Goal: Task Accomplishment & Management: Use online tool/utility

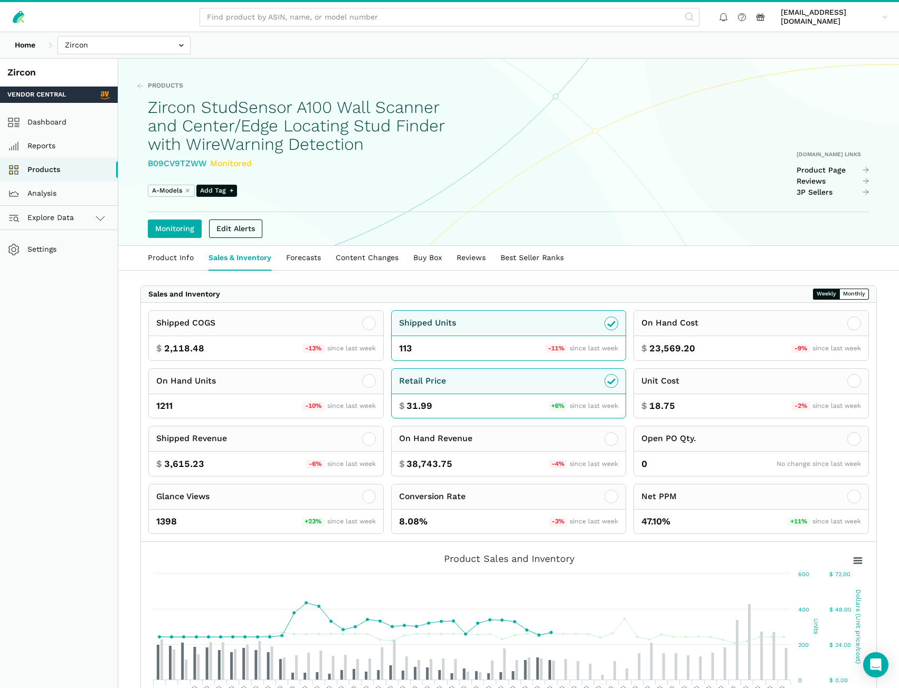
scroll to position [158, 0]
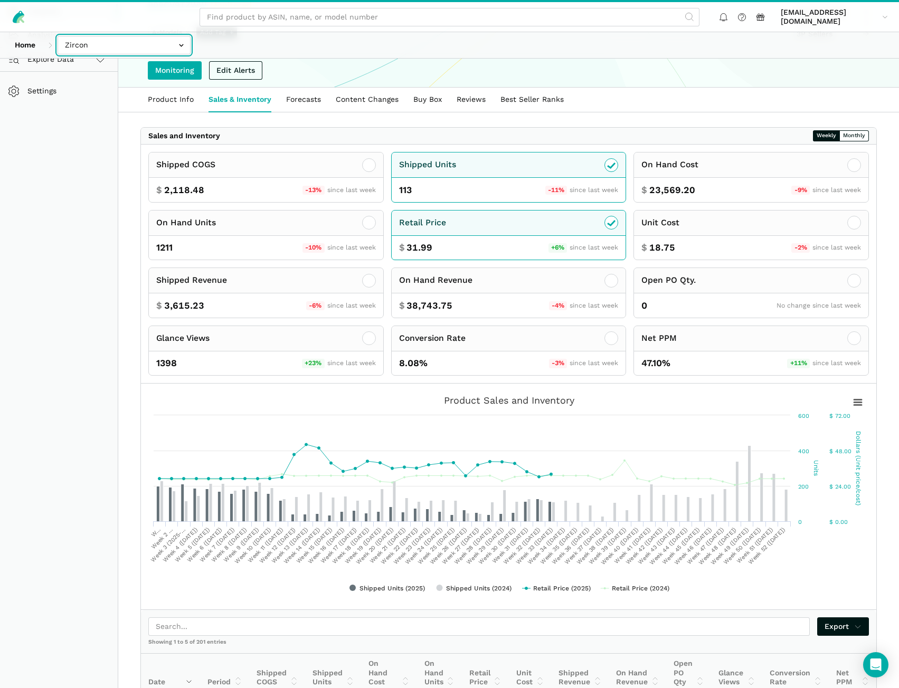
click at [91, 44] on input "text" at bounding box center [124, 45] width 133 height 18
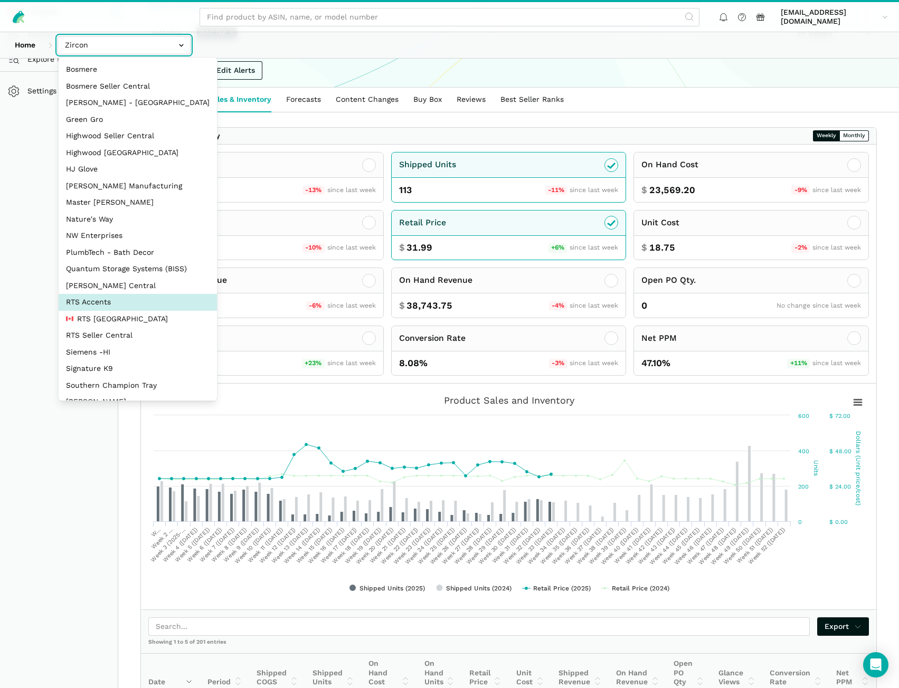
select select "DPHNLGULfjdmZCda3GrCfans"
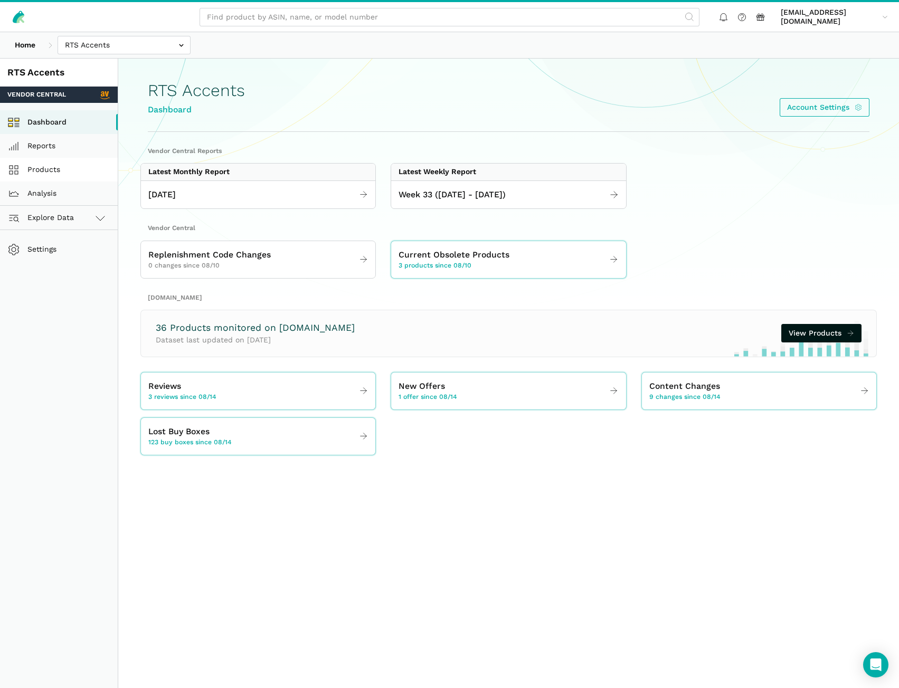
click at [75, 166] on link "Products" at bounding box center [59, 170] width 118 height 24
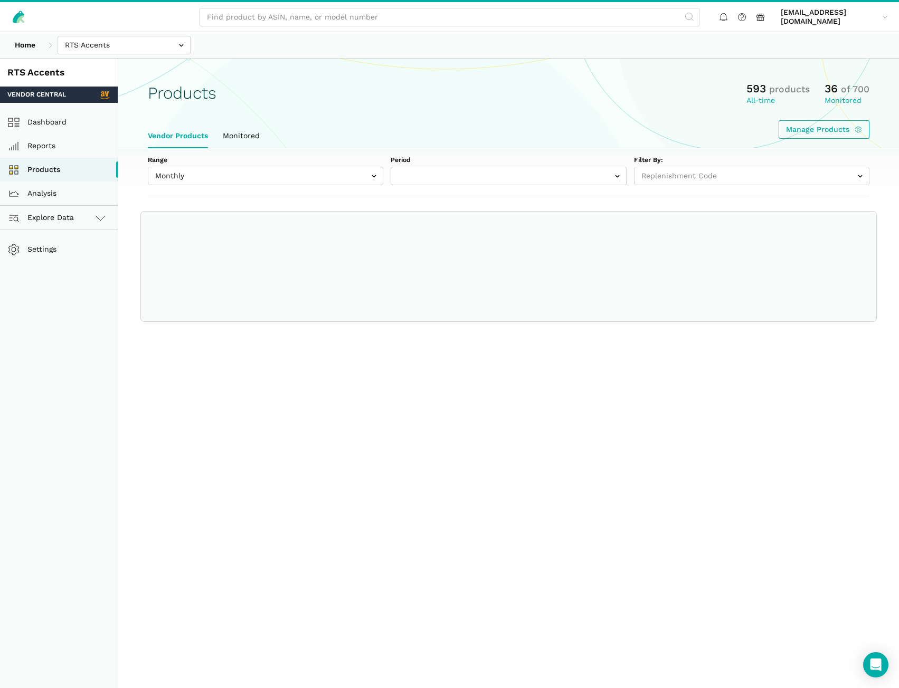
select select
select select "Monthly|2025-07-01"
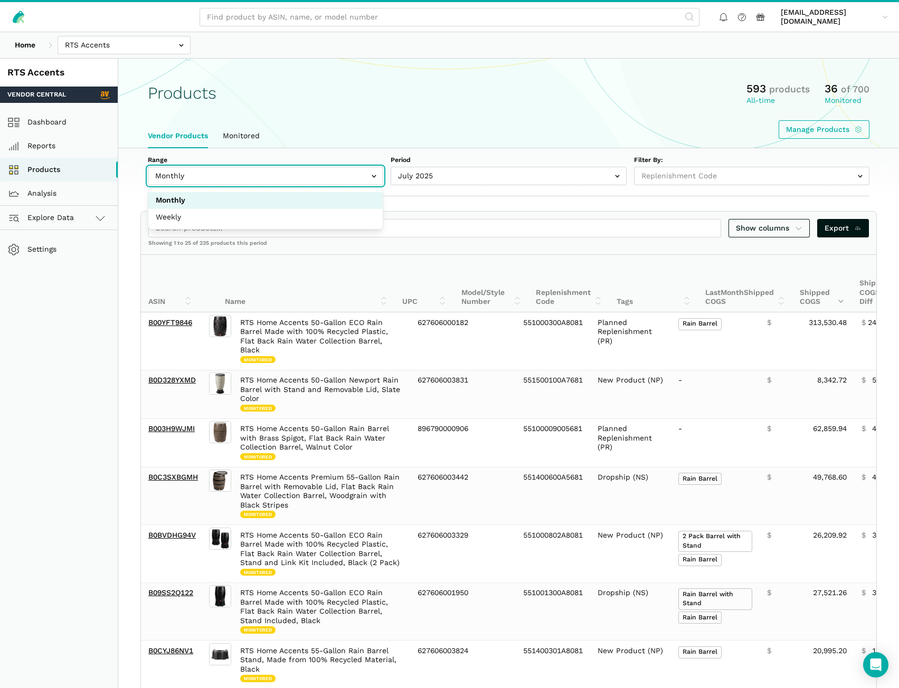
click at [308, 176] on input "text" at bounding box center [265, 176] width 235 height 18
select select "Weekly"
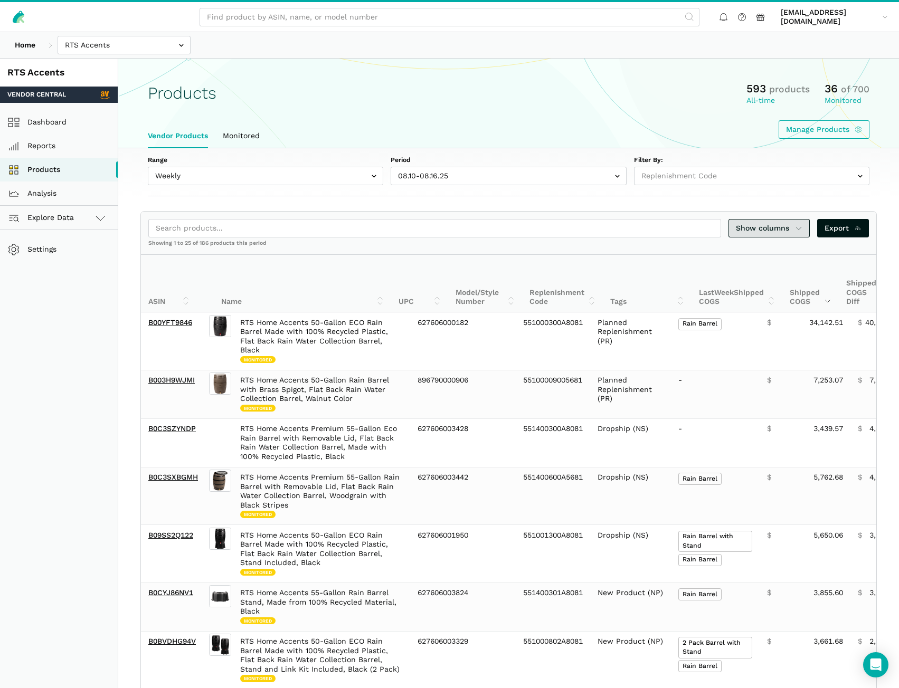
click at [781, 234] on link "Show columns" at bounding box center [768, 228] width 81 height 18
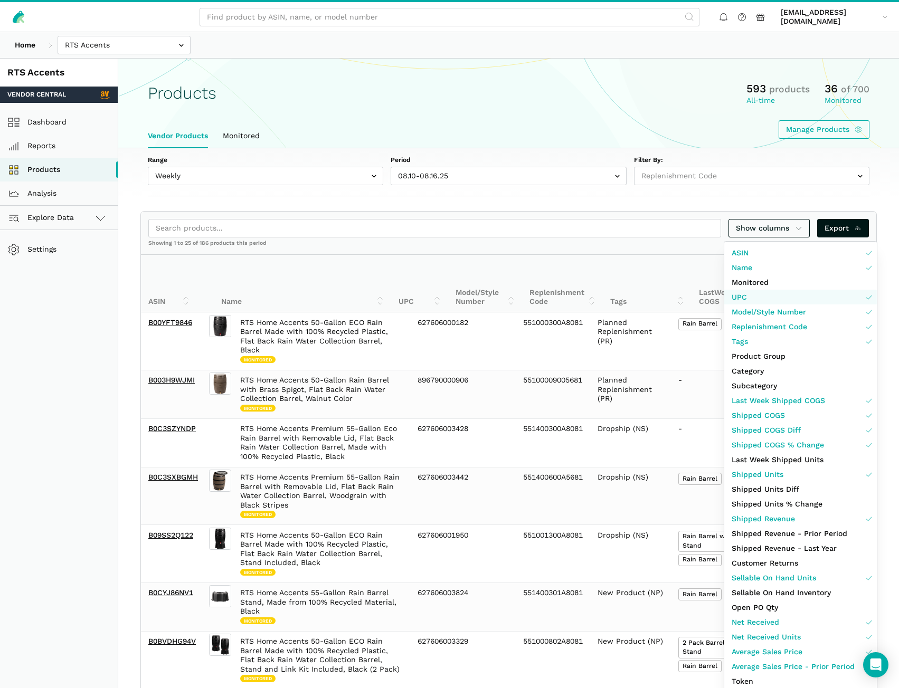
click at [761, 293] on link "UPC" at bounding box center [800, 297] width 153 height 15
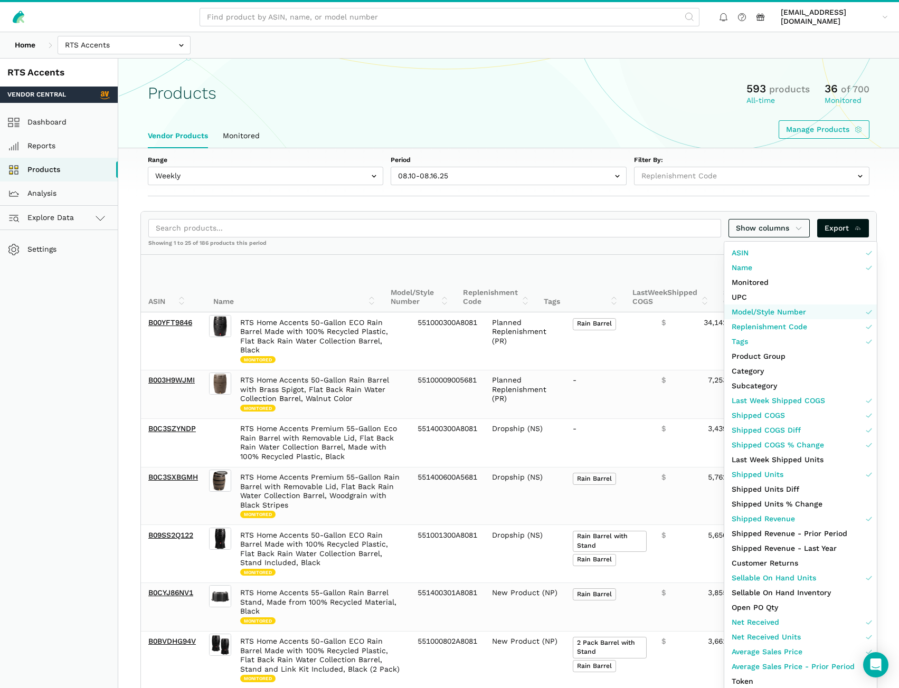
click at [764, 311] on span "Model/Style Number" at bounding box center [769, 312] width 74 height 11
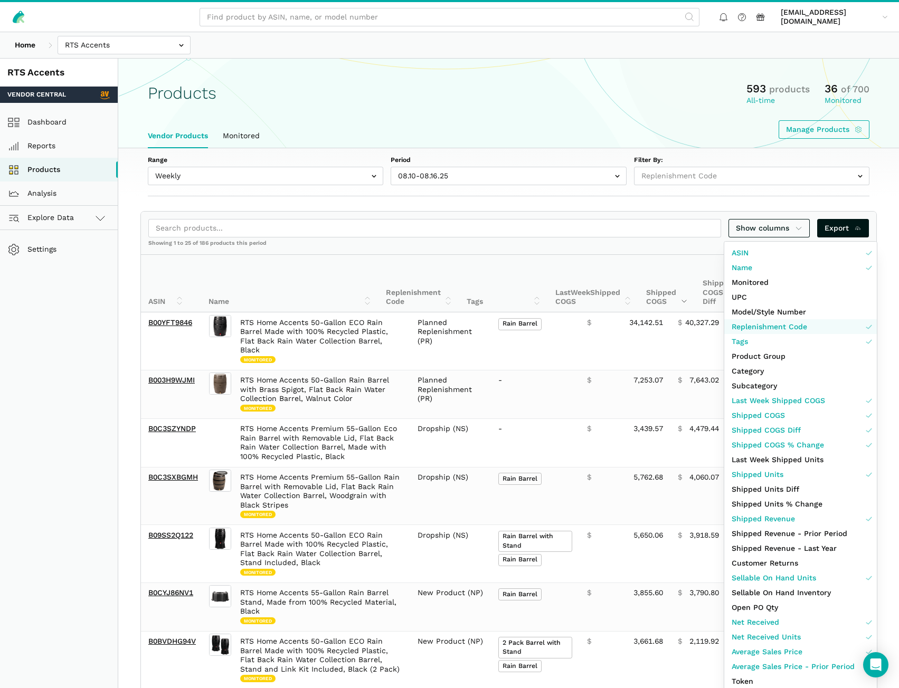
click at [767, 327] on span "Replenishment Code" at bounding box center [769, 326] width 75 height 11
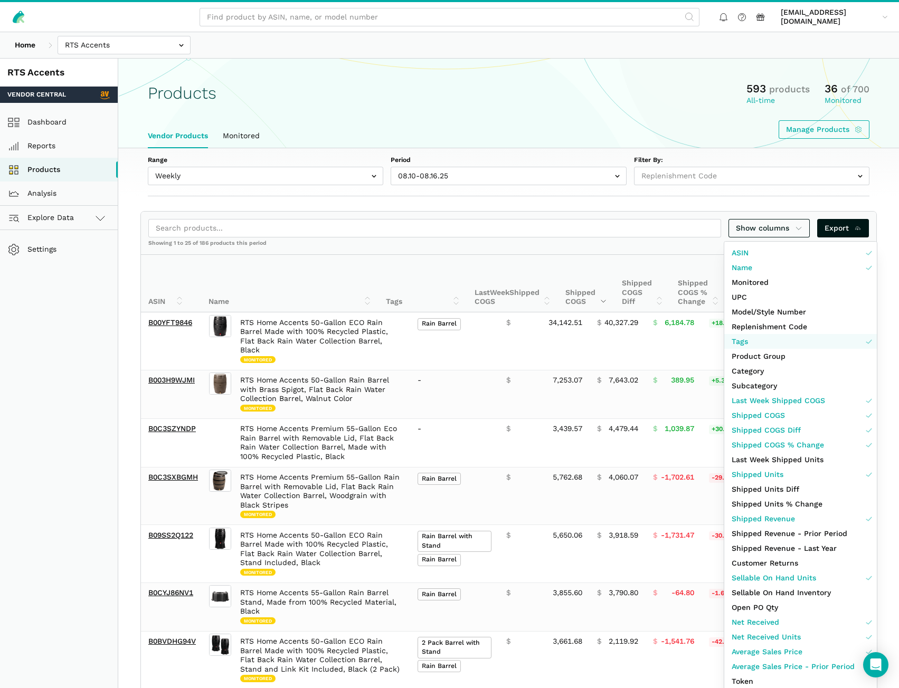
click at [764, 343] on link "Tags" at bounding box center [800, 341] width 153 height 15
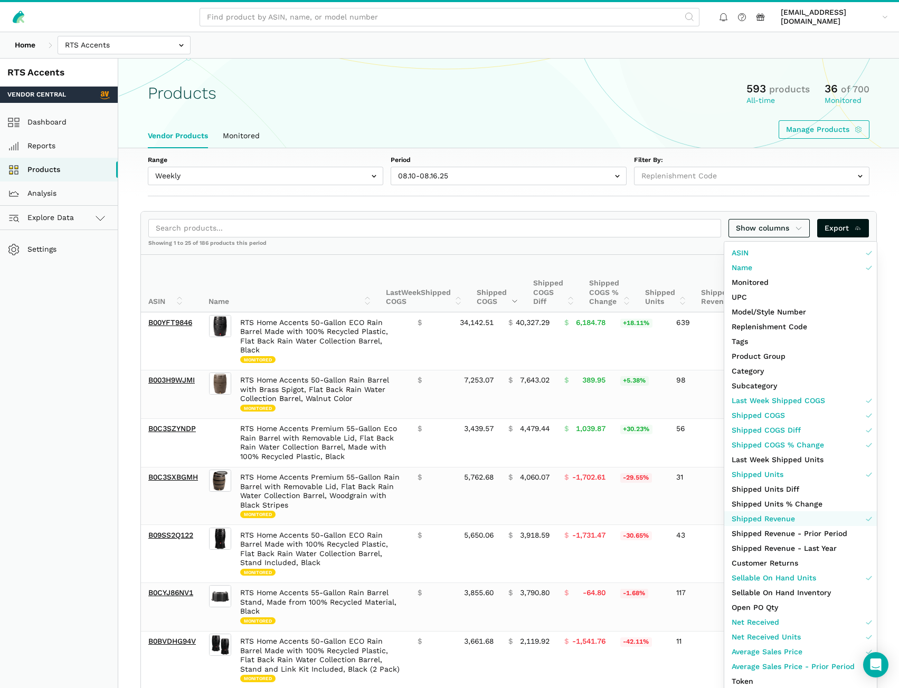
click at [779, 523] on span "Shipped Revenue" at bounding box center [763, 519] width 63 height 11
click at [800, 580] on span "Sellable On Hand Units" at bounding box center [774, 578] width 84 height 11
click at [789, 625] on link "Net Received" at bounding box center [800, 622] width 153 height 15
click at [789, 638] on span "Net Received Units" at bounding box center [766, 637] width 69 height 11
click at [790, 648] on span "Average Sales Price" at bounding box center [767, 652] width 71 height 11
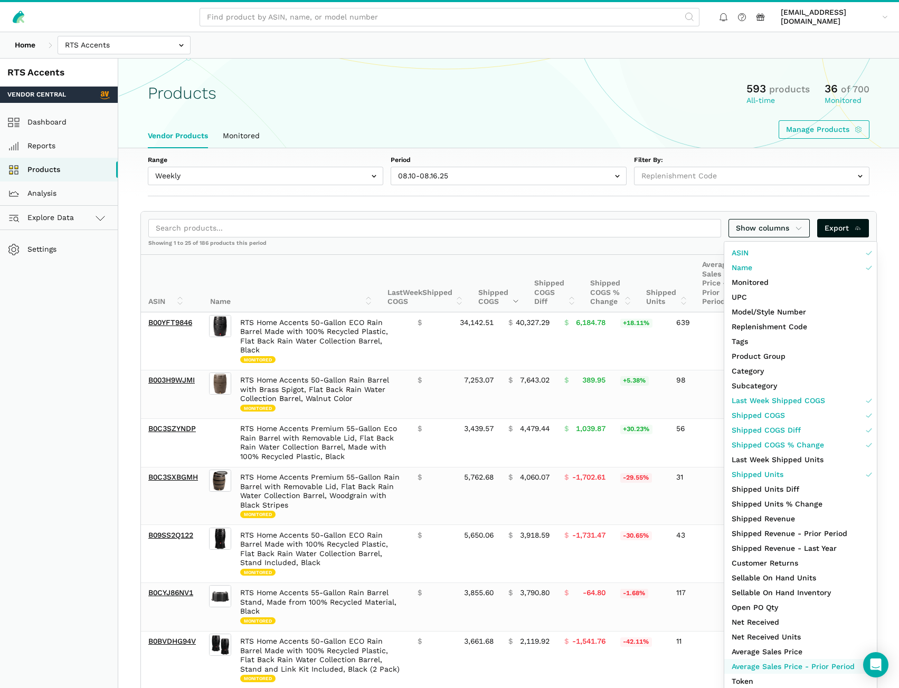
click at [788, 663] on span "Average Sales Price - Prior Period" at bounding box center [793, 666] width 123 height 11
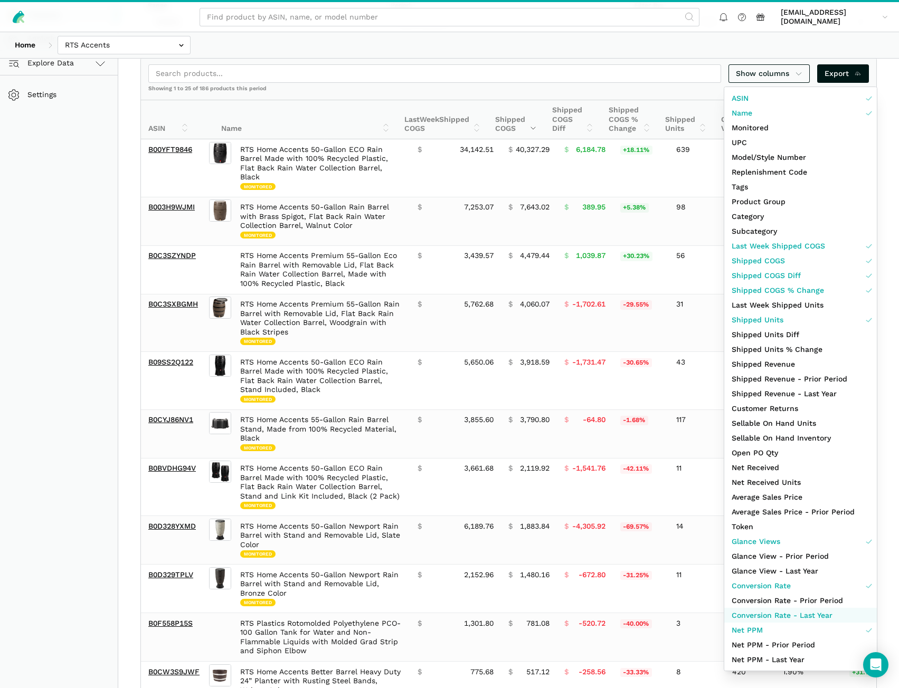
scroll to position [158, 0]
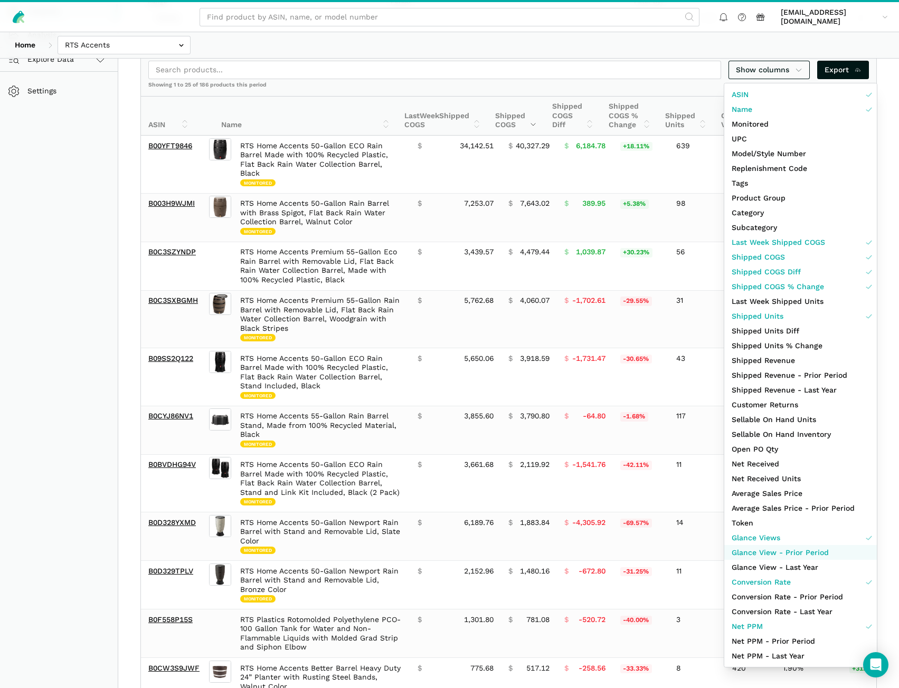
click at [778, 553] on span "Glance View - Prior Period" at bounding box center [780, 552] width 97 height 11
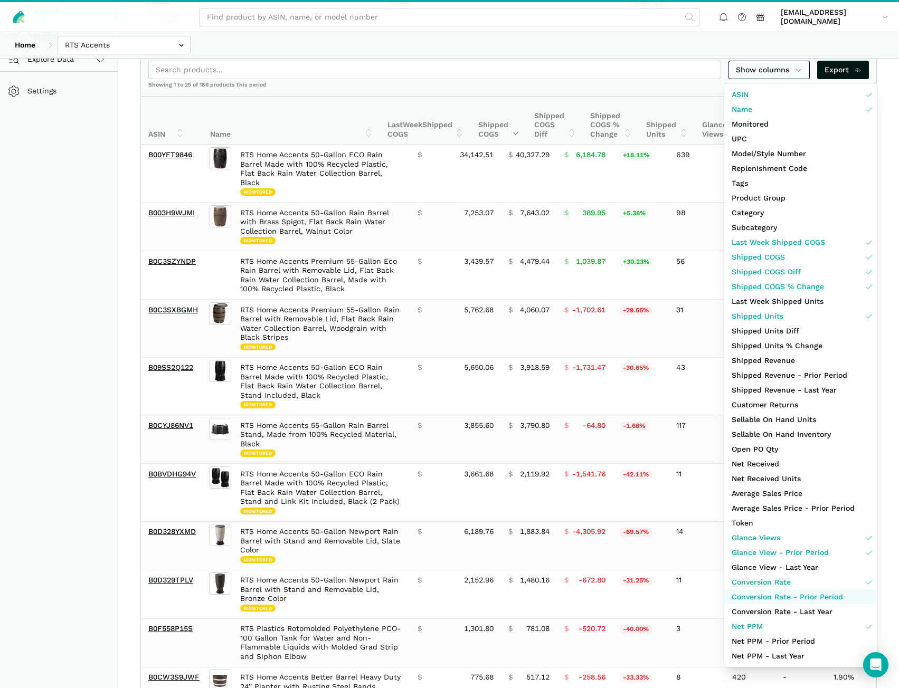
click at [777, 597] on span "Conversion Rate - Prior Period" at bounding box center [787, 597] width 111 height 11
click at [107, 302] on div at bounding box center [449, 344] width 899 height 688
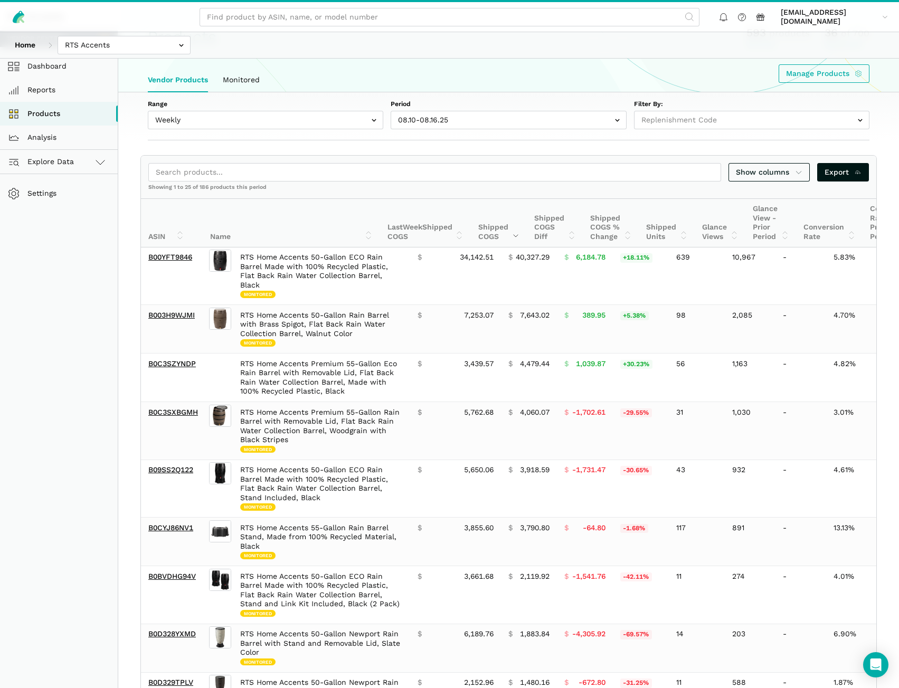
scroll to position [53, 0]
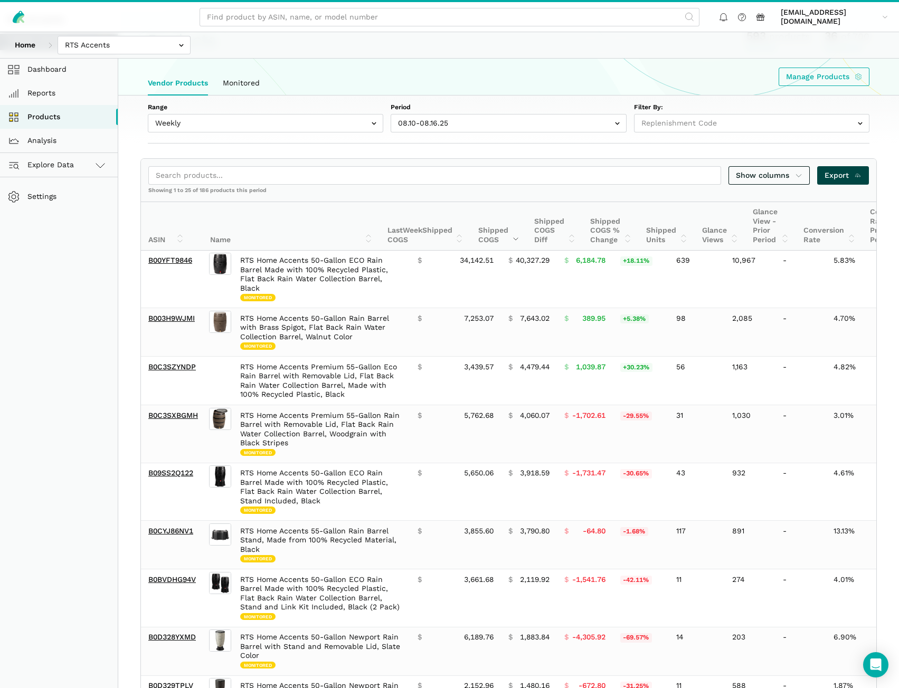
click at [845, 177] on span "Export" at bounding box center [842, 175] width 37 height 11
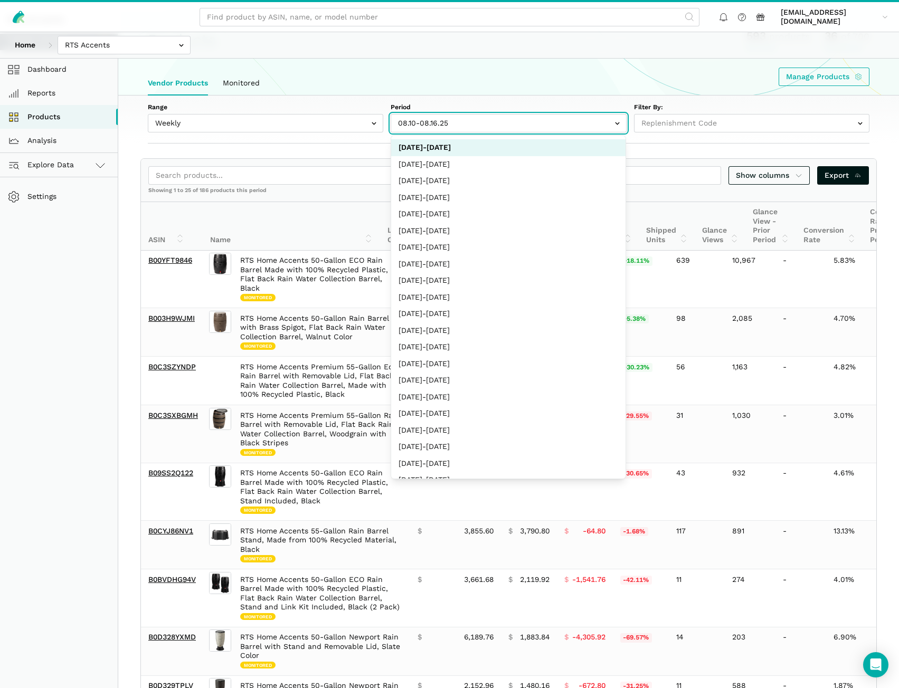
click at [433, 127] on input "text" at bounding box center [508, 123] width 235 height 18
select select "Weekly|2025-08-03"
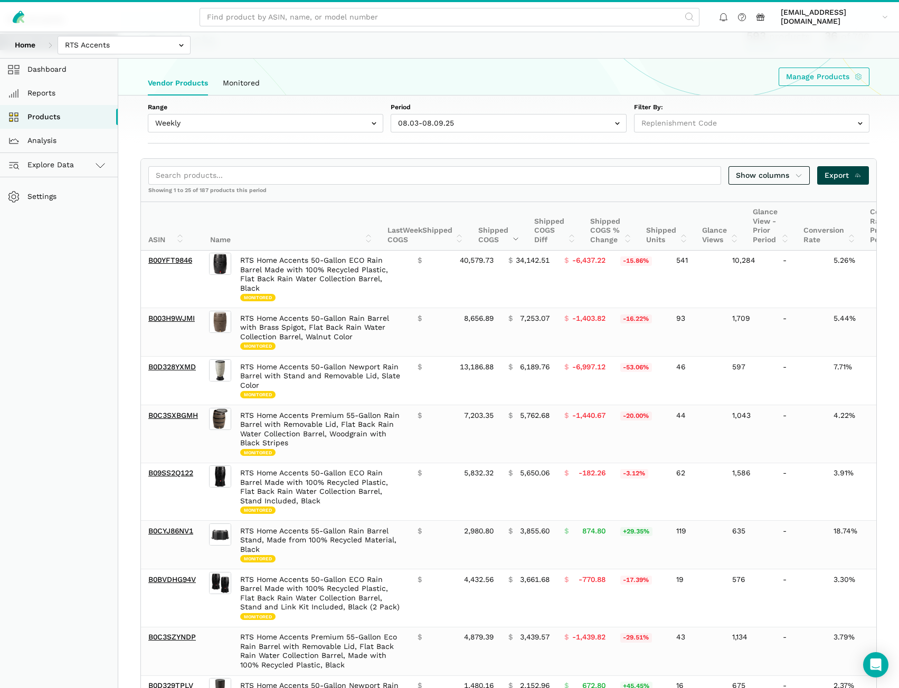
click at [836, 175] on span "Export" at bounding box center [842, 175] width 37 height 11
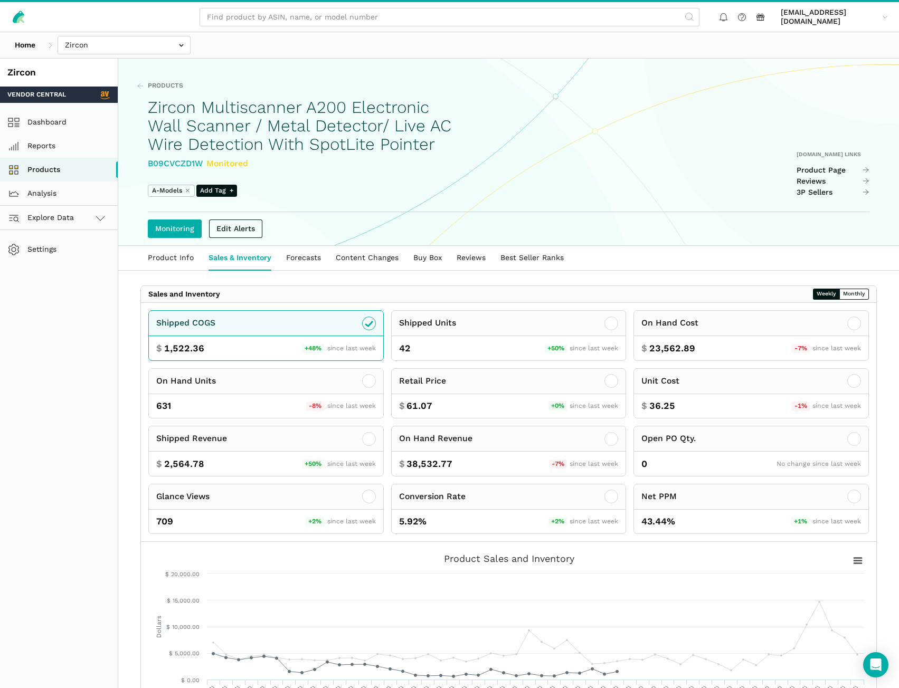
click at [565, 68] on div "Products Zircon Multiscanner A200 Electronic Wall Scanner / Metal Detector/ Liv…" at bounding box center [509, 128] width 722 height 138
click at [113, 53] on input "text" at bounding box center [124, 45] width 133 height 18
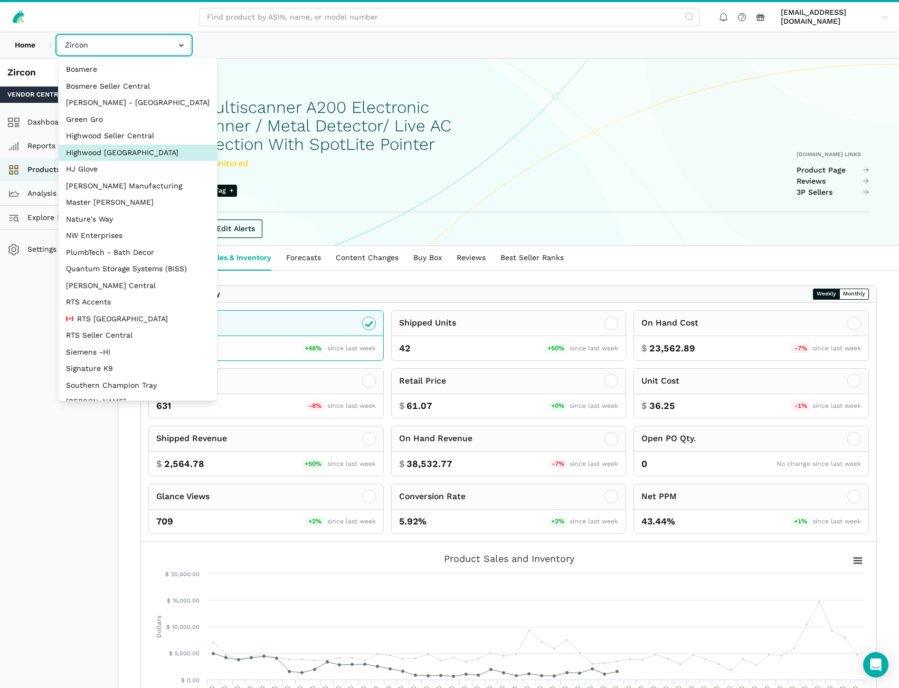
select select "CHUG62dKHNPRLvcuXw3wAxs5"
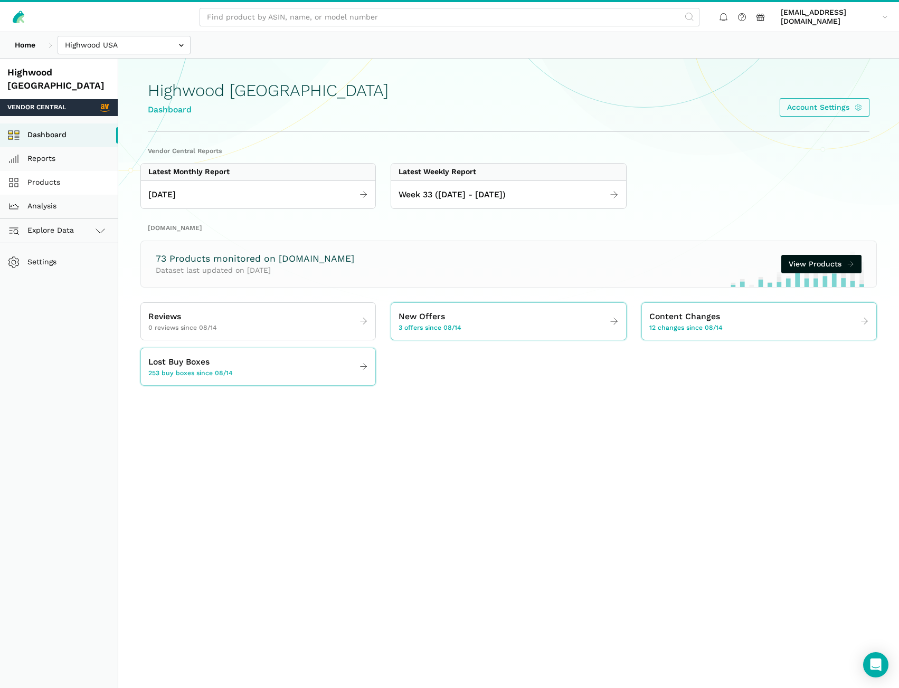
click at [73, 171] on link "Products" at bounding box center [59, 183] width 118 height 24
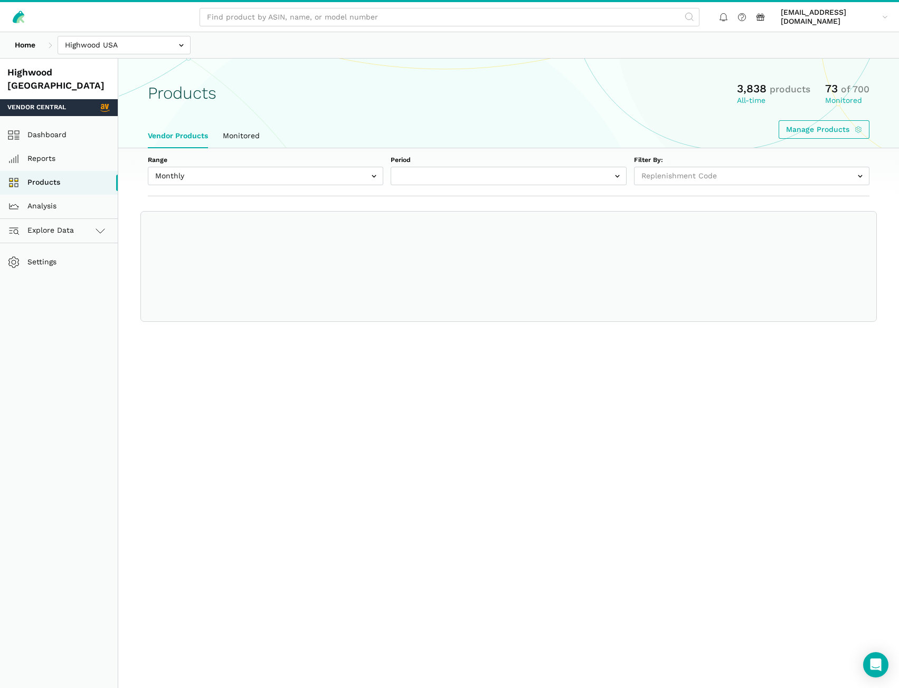
select select
select select "Monthly|[DATE]"
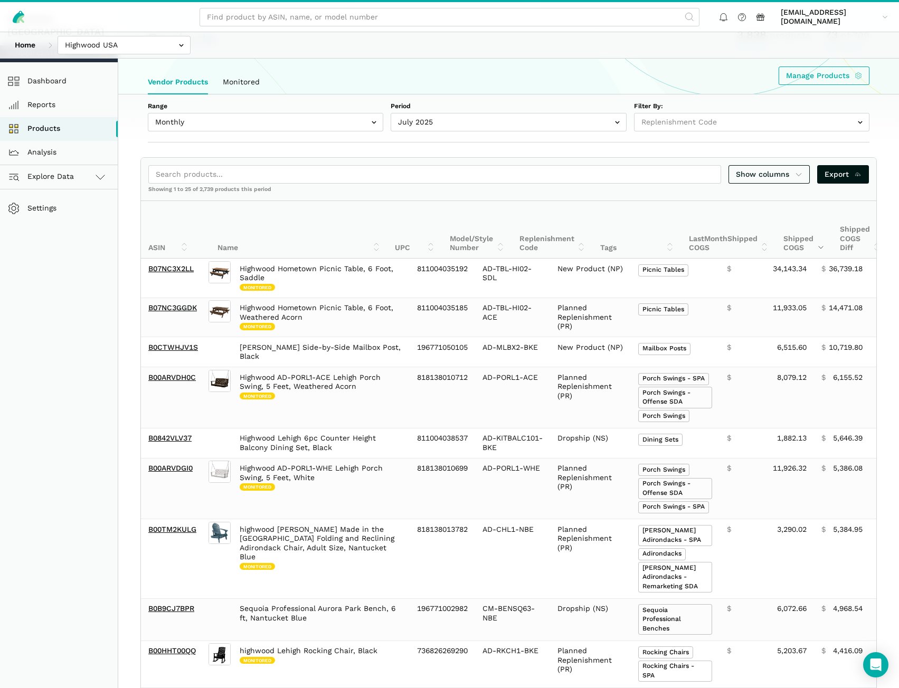
scroll to position [53, 0]
click at [146, 140] on div "Range Monthly Weekly Period July 2025 June 2025 May 2025 April 2025 March 2025 …" at bounding box center [508, 120] width 781 height 48
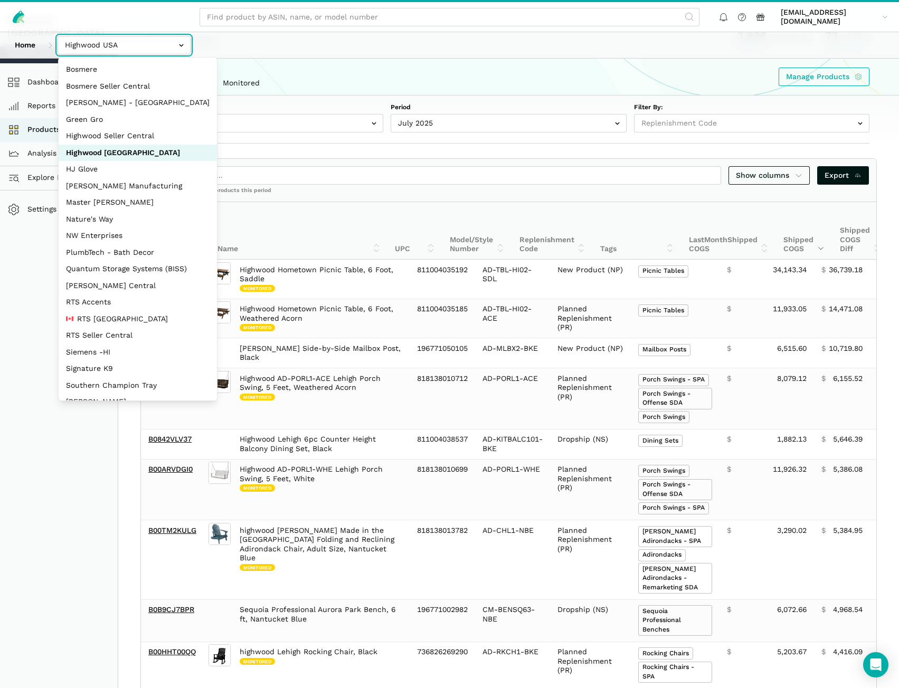
click at [111, 43] on input "text" at bounding box center [124, 45] width 133 height 18
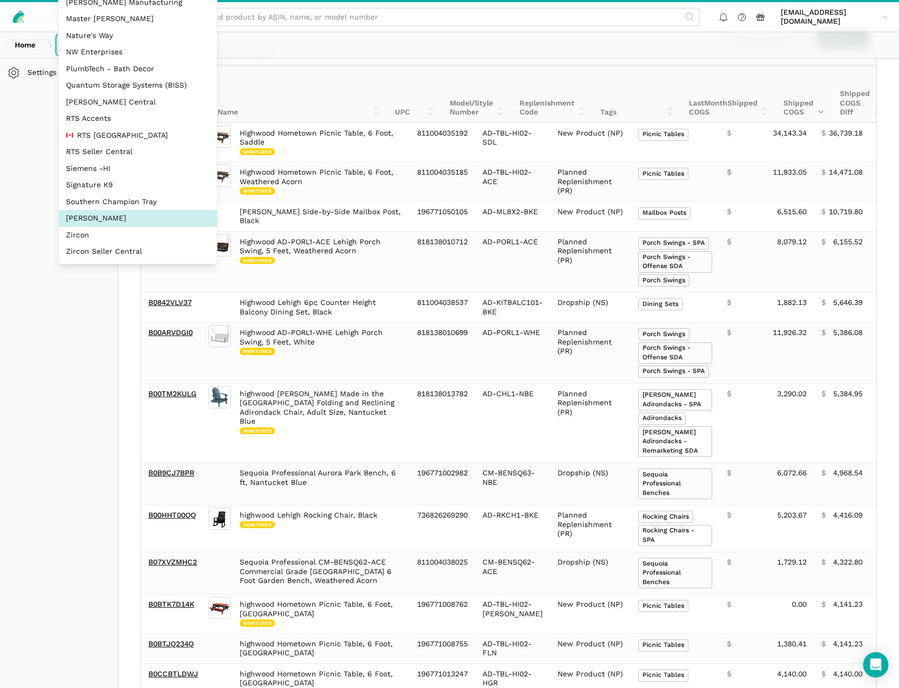
scroll to position [211, 0]
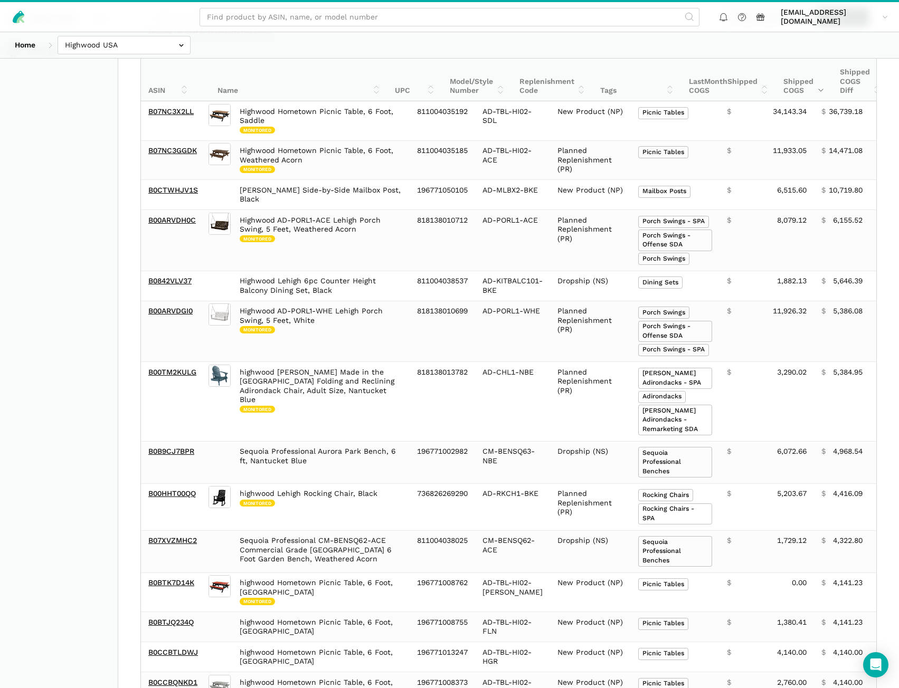
click at [95, 276] on aside "Highwood USA Vendor Central Dashboard Reports Products Analysis Explore Data Ve…" at bounding box center [59, 518] width 118 height 1343
